Goal: Navigation & Orientation: Go to known website

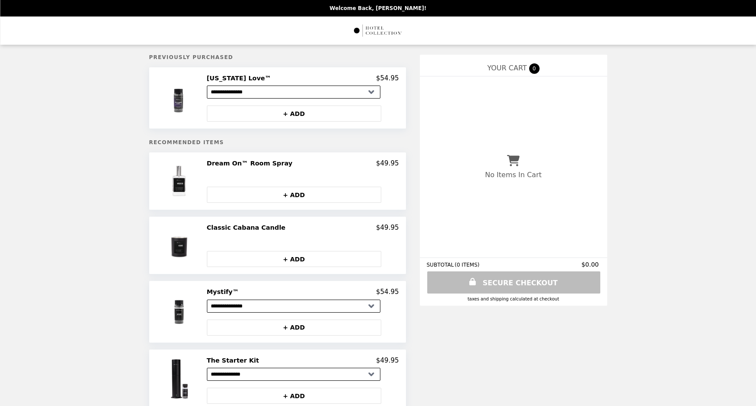
click at [380, 32] on img "Main" at bounding box center [378, 31] width 50 height 18
